Goal: Information Seeking & Learning: Learn about a topic

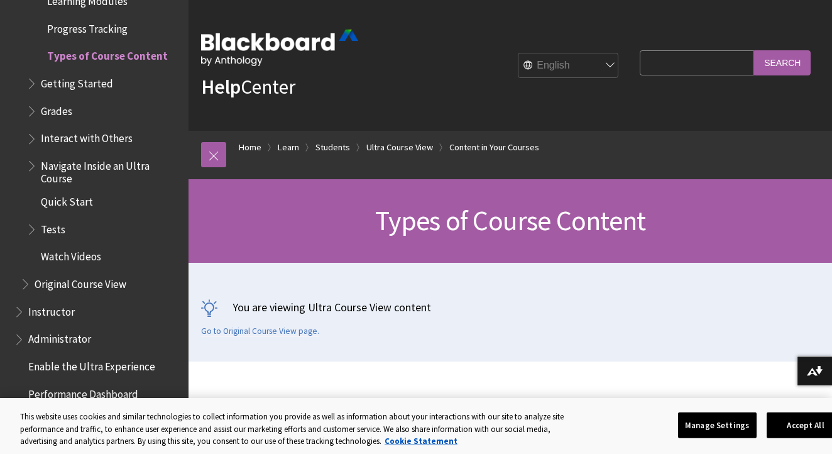
click at [659, 48] on fieldset "Search Query Search" at bounding box center [725, 66] width 186 height 38
click at [661, 56] on input "Search Query" at bounding box center [697, 62] width 114 height 25
type input "can't access quiz"
click at [782, 62] on input "Search" at bounding box center [782, 62] width 57 height 25
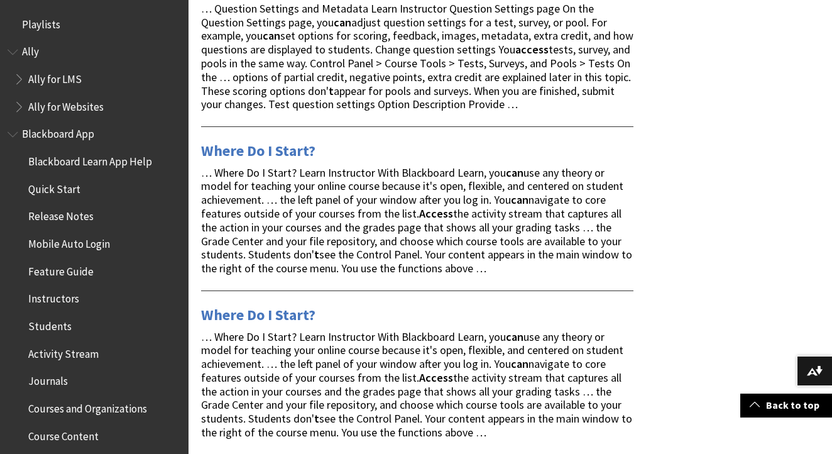
scroll to position [1419, 0]
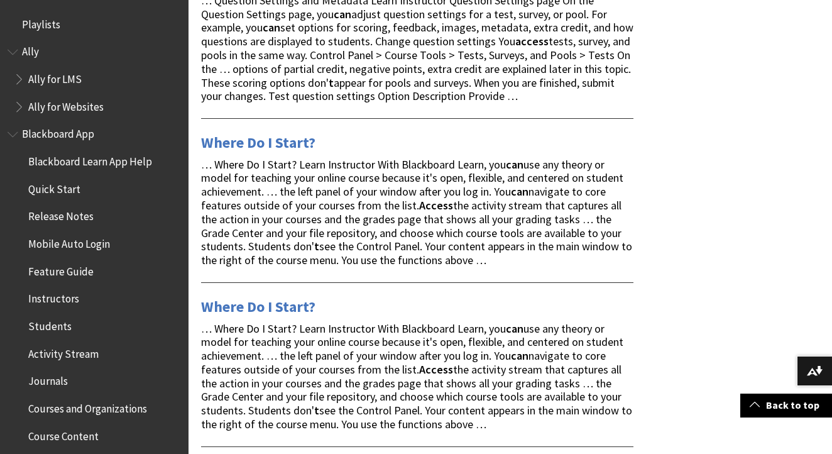
click at [89, 158] on span "Blackboard Learn App Help" at bounding box center [90, 159] width 124 height 17
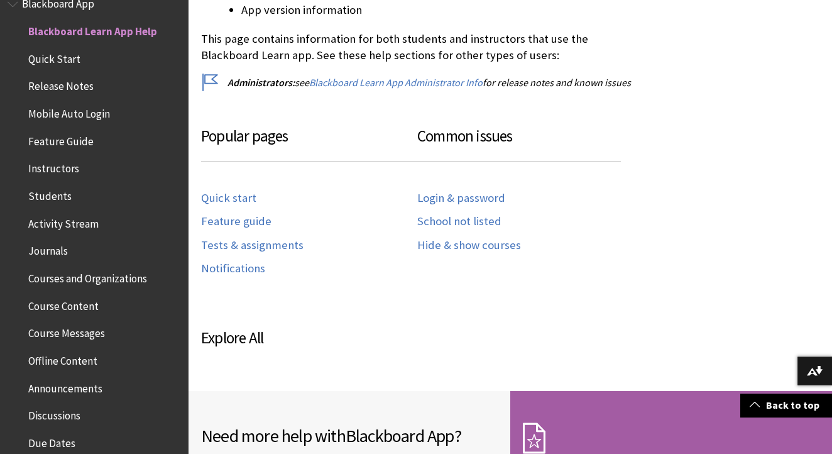
scroll to position [569, 0]
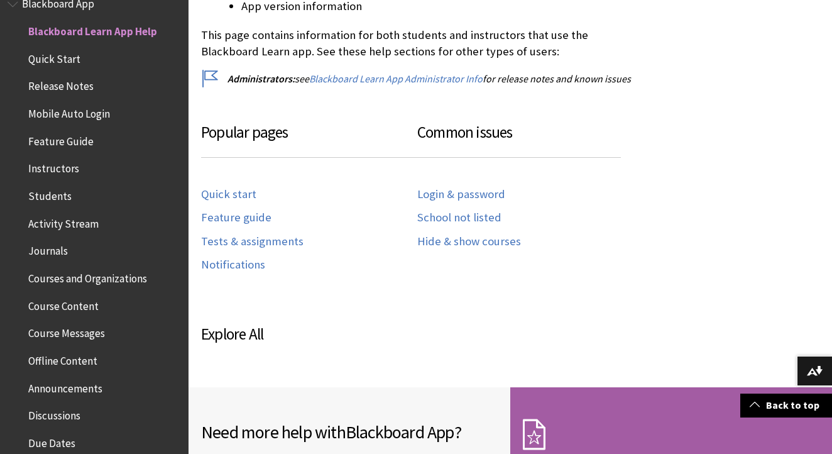
click at [85, 360] on span "Offline Content" at bounding box center [62, 358] width 69 height 17
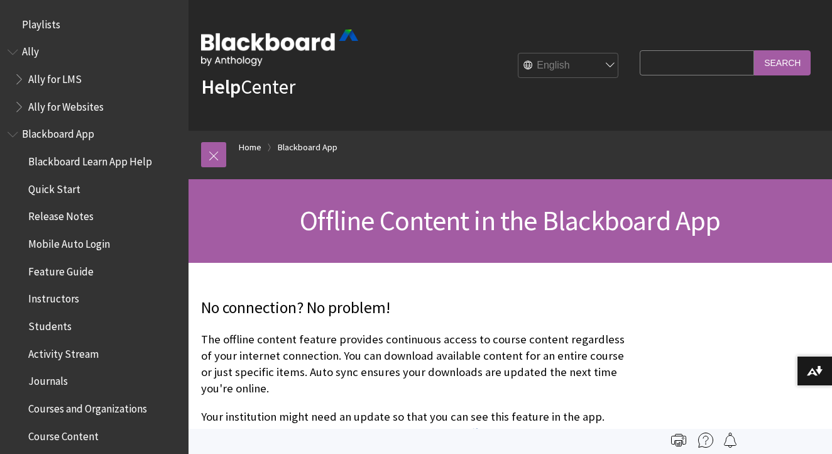
scroll to position [454, 0]
